Goal: Task Accomplishment & Management: Use online tool/utility

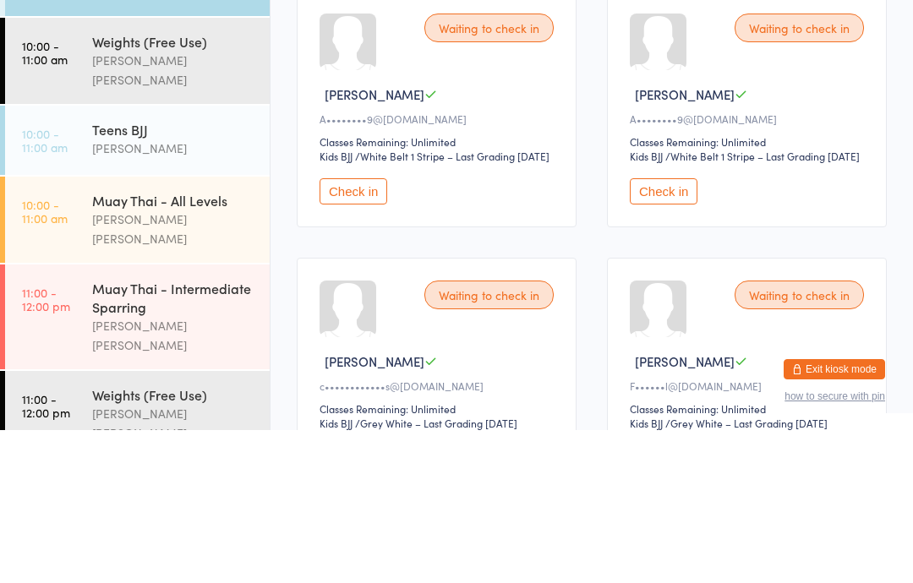
scroll to position [300, 0]
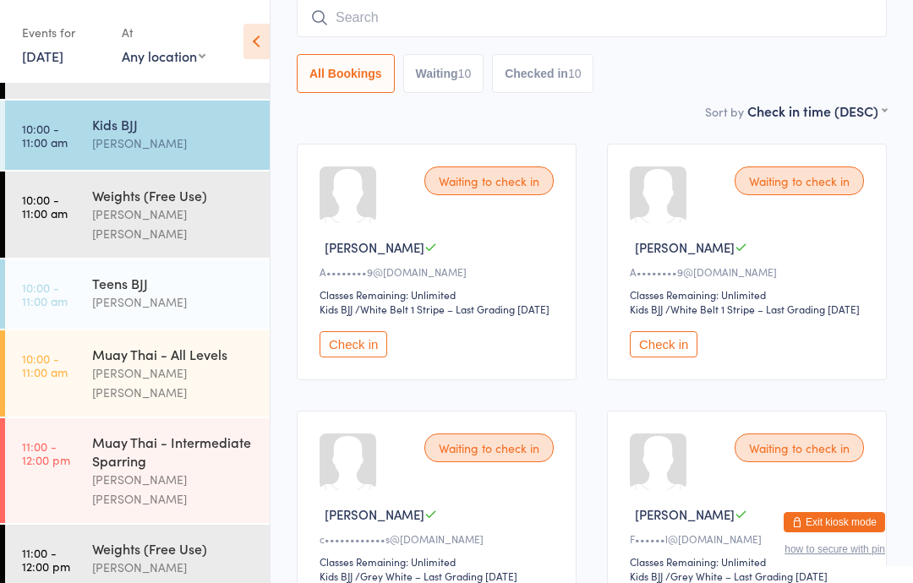
click at [205, 433] on div "Muay Thai - Intermediate Sparring" at bounding box center [173, 451] width 163 height 37
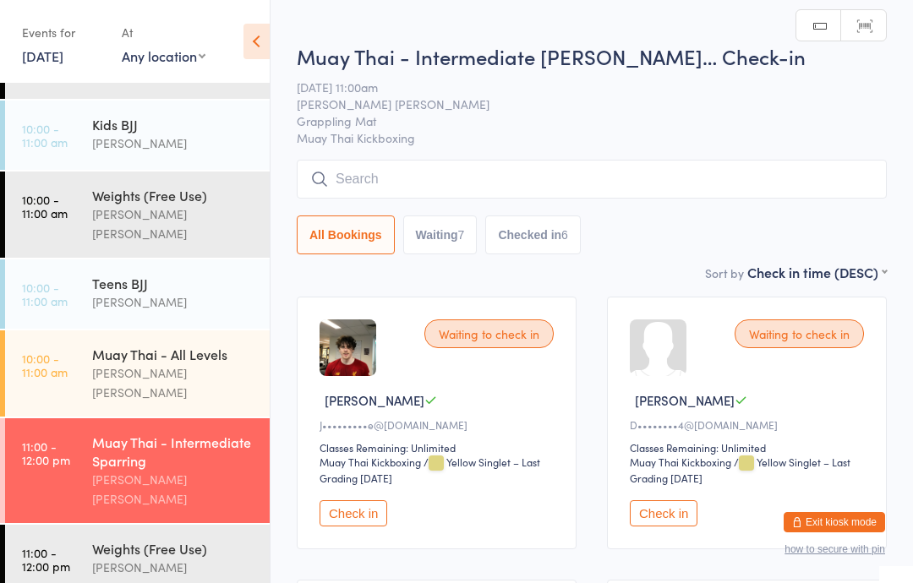
click at [485, 157] on div "Muay Thai - Intermediate [PERSON_NAME]… Check-in [DATE] 11:00am [PERSON_NAME] […" at bounding box center [592, 152] width 590 height 221
click at [611, 178] on input "search" at bounding box center [592, 179] width 590 height 39
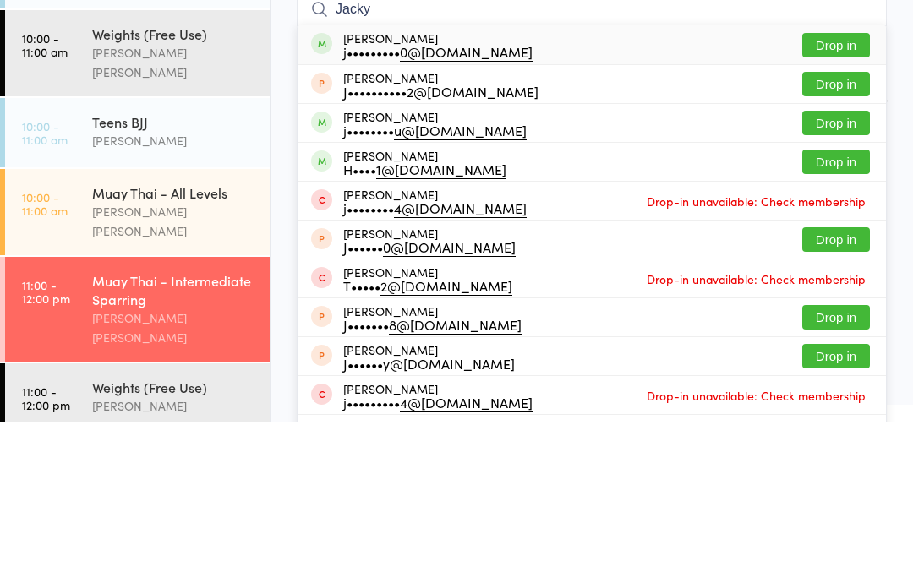
type input "Jacky"
click at [843, 194] on button "Drop in" at bounding box center [837, 206] width 68 height 25
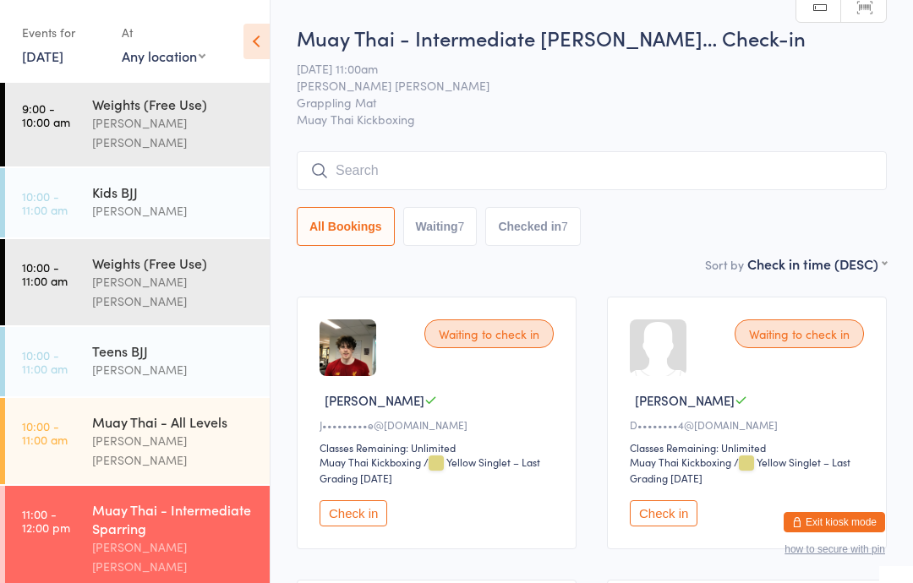
click at [649, 167] on input "search" at bounding box center [592, 170] width 590 height 39
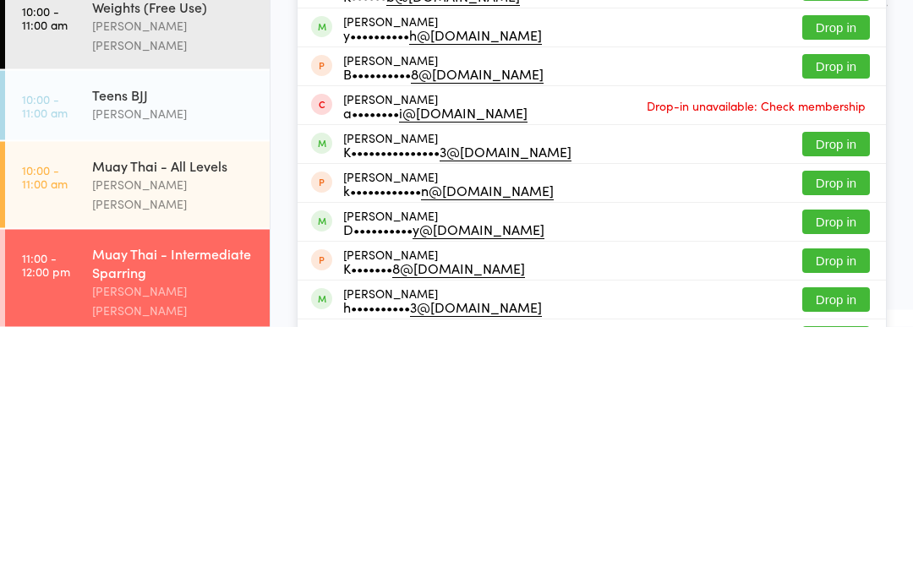
type input "Kian"
click at [836, 389] on button "Drop in" at bounding box center [837, 401] width 68 height 25
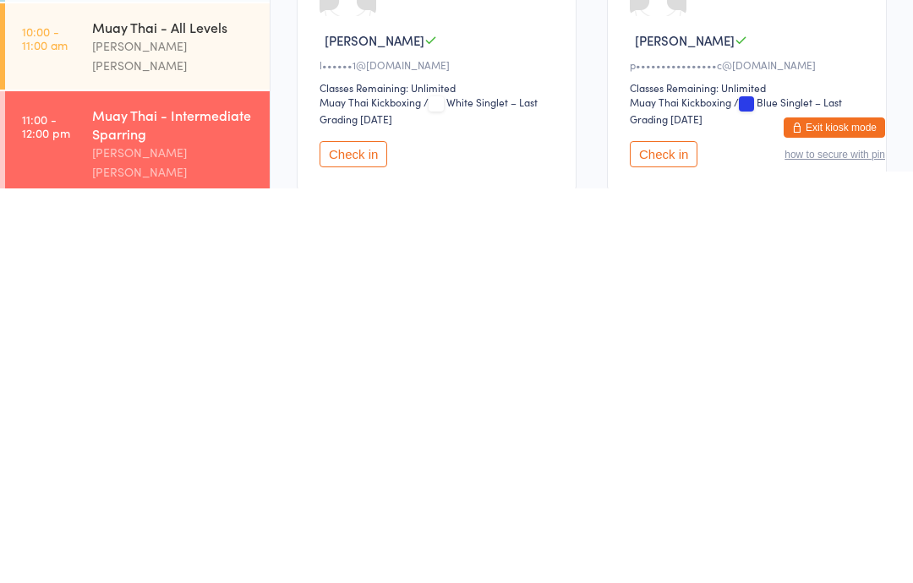
scroll to position [563, 0]
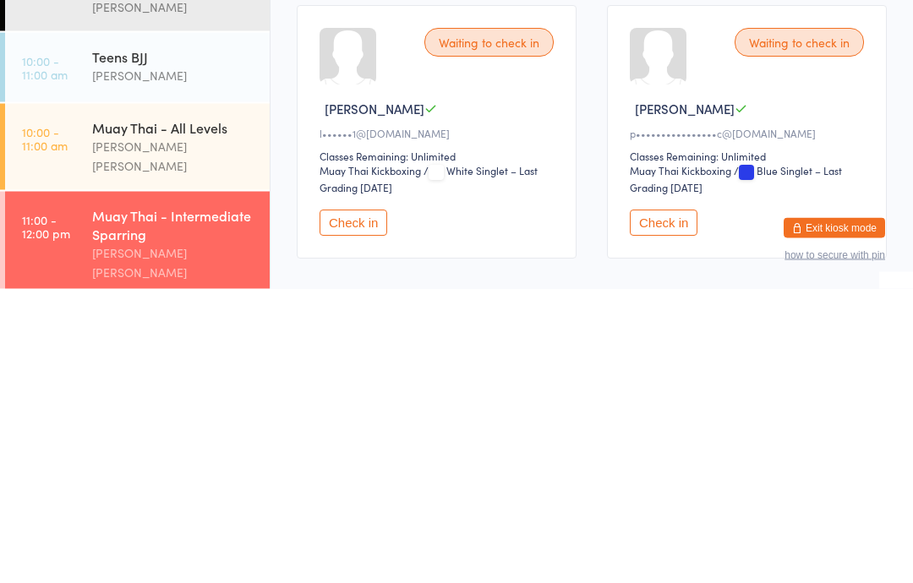
click at [836, 323] on div "Waiting to check in" at bounding box center [799, 337] width 129 height 29
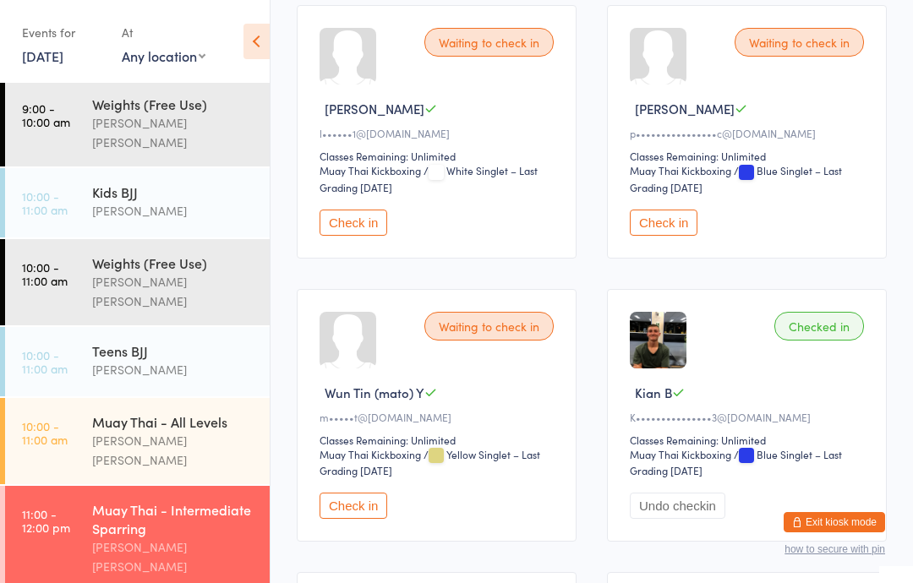
click at [827, 46] on div "Waiting to check in" at bounding box center [799, 42] width 129 height 29
click at [678, 236] on button "Check in" at bounding box center [664, 223] width 68 height 26
